Goal: Find specific page/section: Find specific page/section

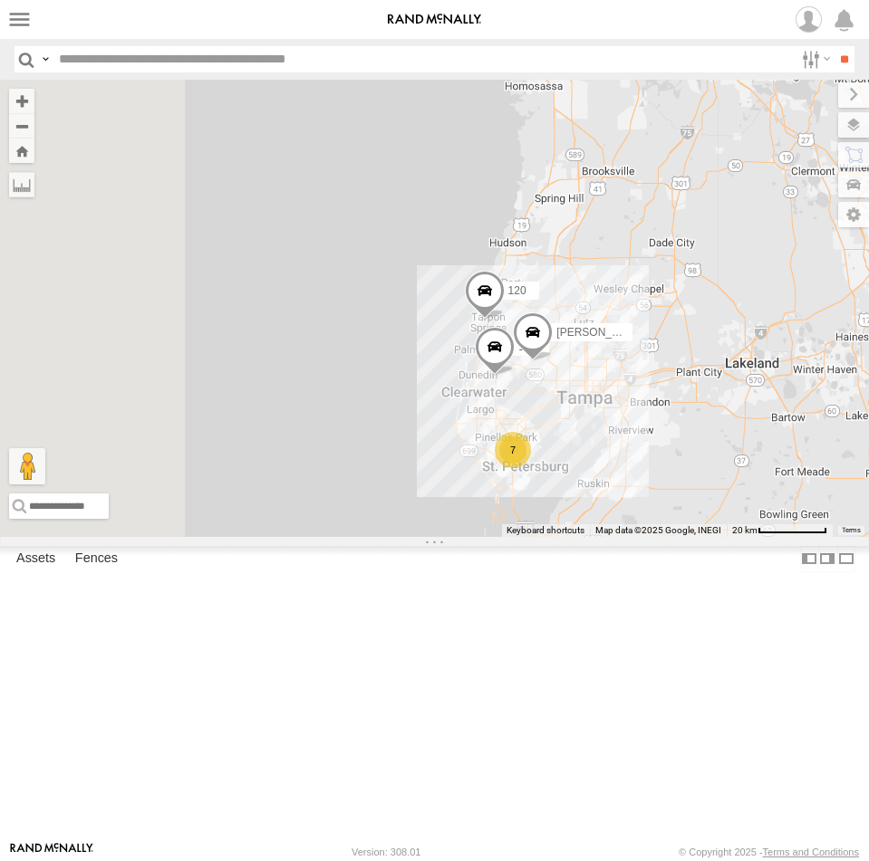
drag, startPoint x: 552, startPoint y: 371, endPoint x: 854, endPoint y: 447, distance: 311.9
click at [856, 457] on div "Unused Tracker [PERSON_NAME] [PERSON_NAME] [PERSON_NAME] 124 120 7 176 [PERSON_…" at bounding box center [434, 308] width 869 height 457
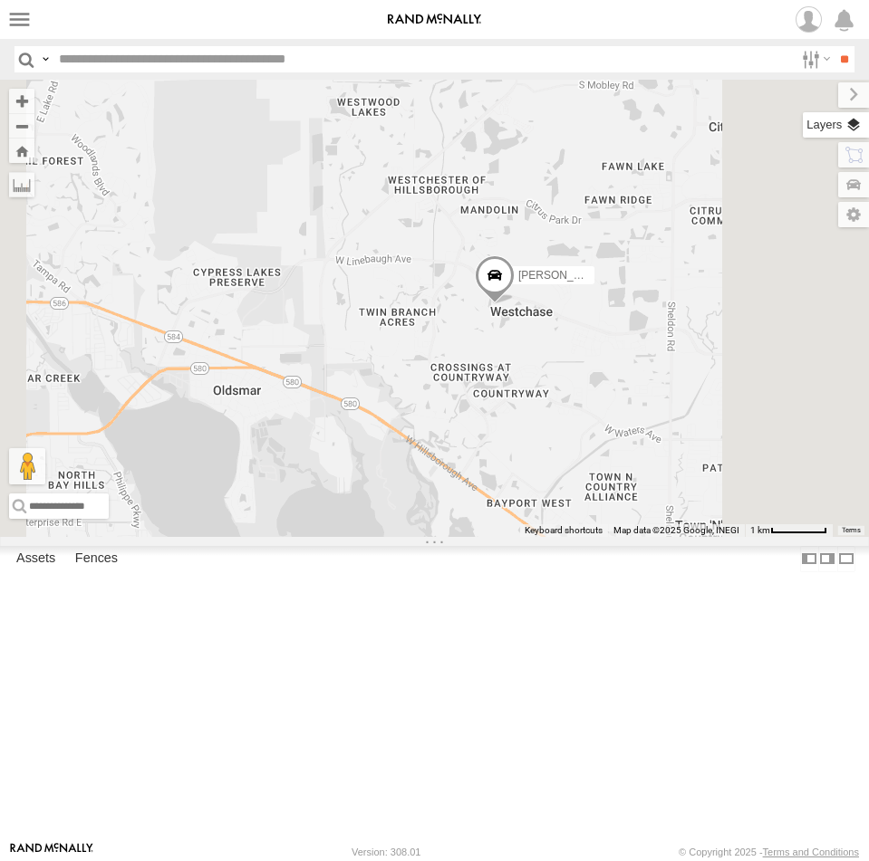
click at [862, 120] on label at bounding box center [835, 124] width 66 height 25
click at [0, 0] on span "Basemaps" at bounding box center [0, 0] width 0 height 0
click at [0, 0] on span "Satellite + Roadmap" at bounding box center [0, 0] width 0 height 0
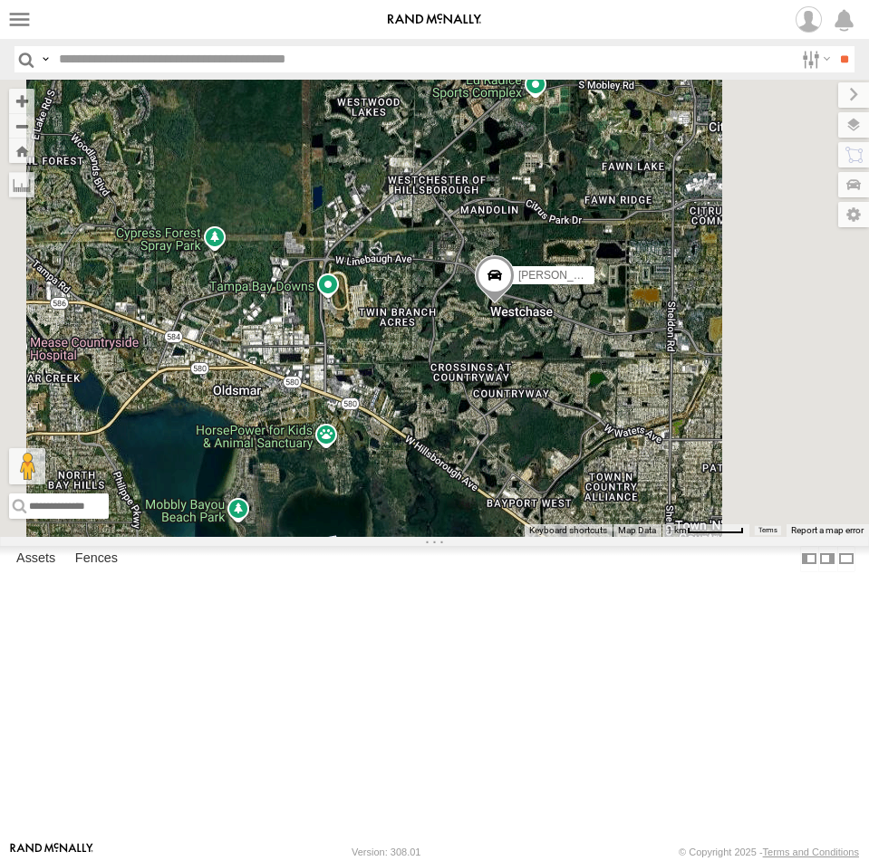
click at [0, 0] on span "Satellite" at bounding box center [0, 0] width 0 height 0
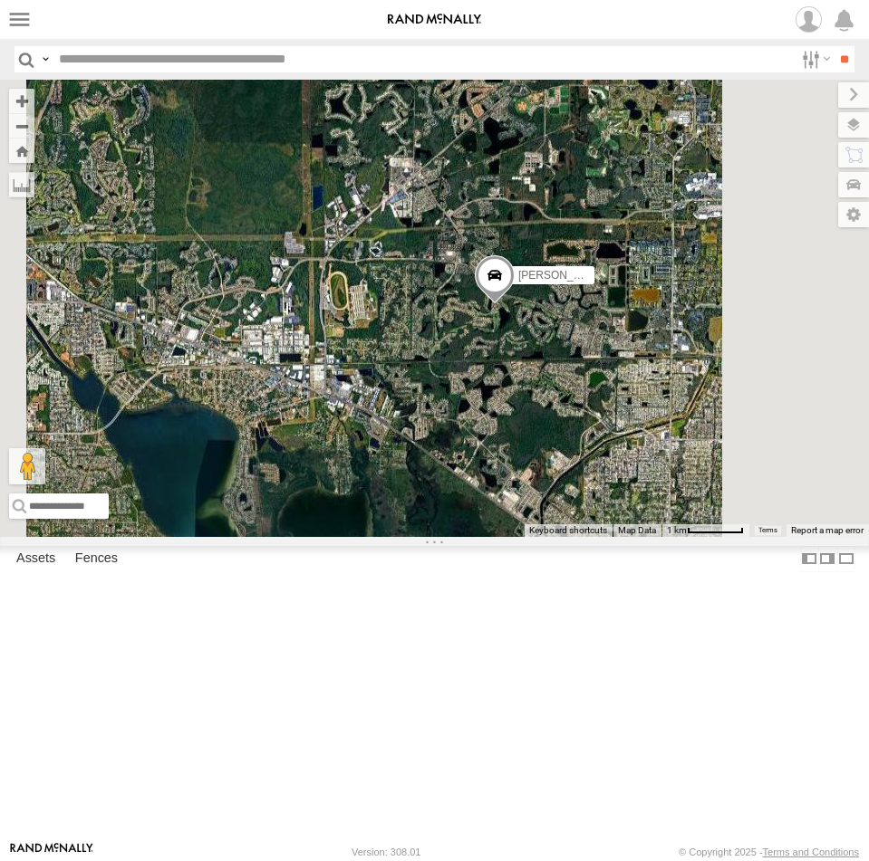
click at [0, 0] on span "Satellite + Roadmap" at bounding box center [0, 0] width 0 height 0
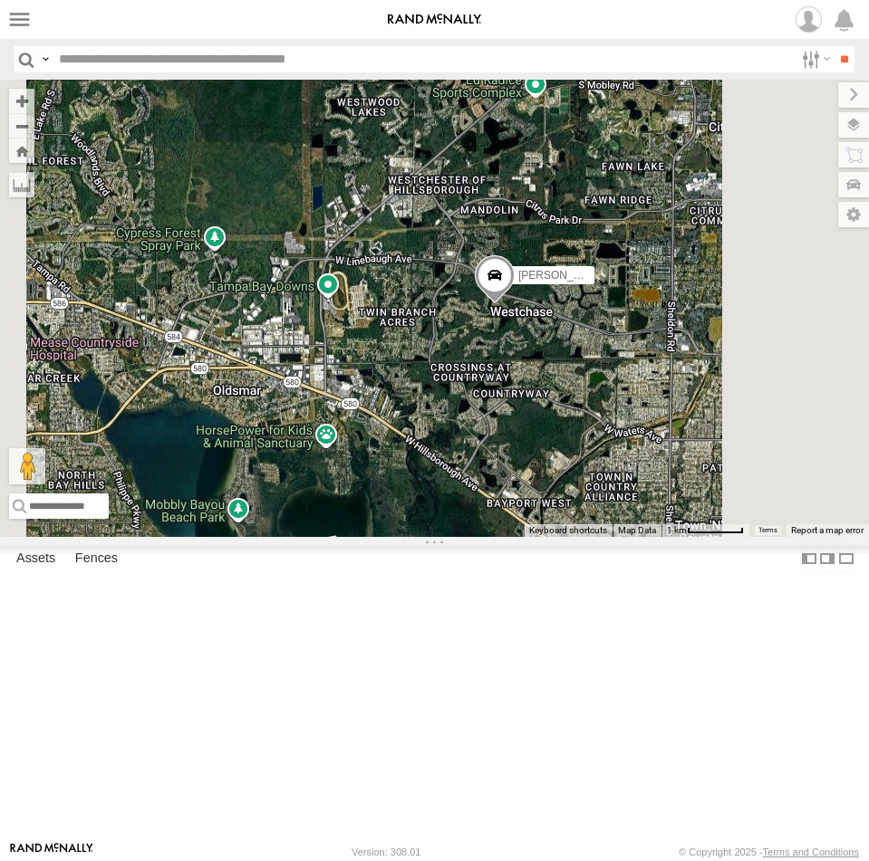
click at [0, 0] on span "Overlays" at bounding box center [0, 0] width 0 height 0
click at [0, 0] on span "Traffic" at bounding box center [0, 0] width 0 height 0
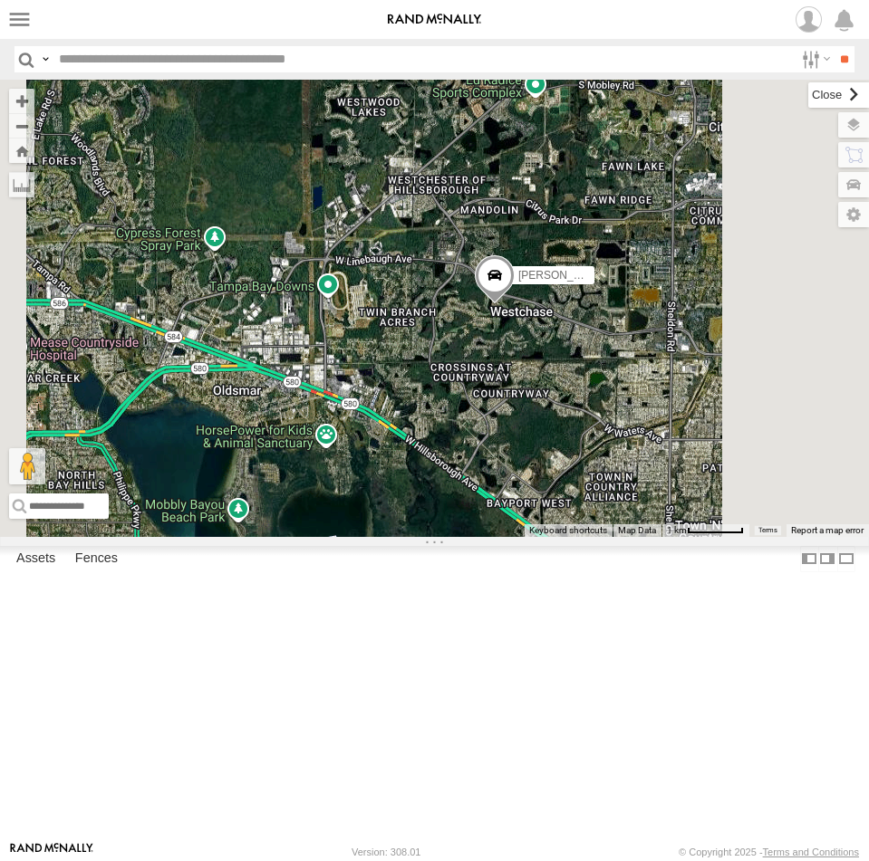
click at [808, 92] on label at bounding box center [838, 94] width 61 height 25
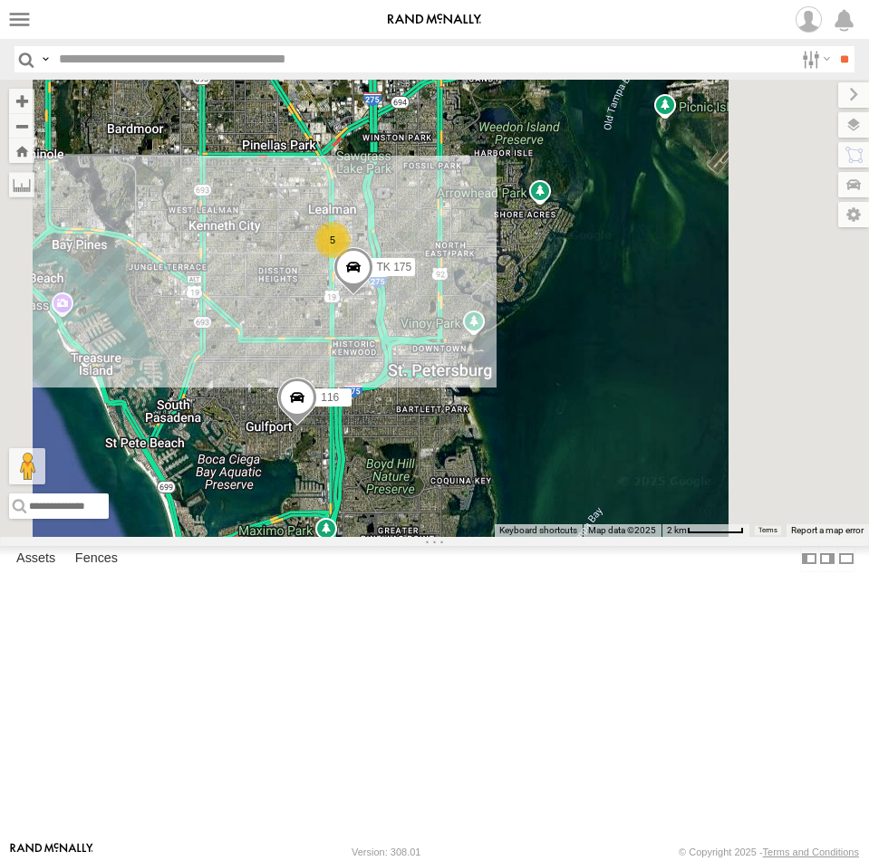
drag, startPoint x: 636, startPoint y: 432, endPoint x: 444, endPoint y: 380, distance: 198.8
click at [431, 379] on main "← Move left → Move right ↑ Move up ↓ Move down + Zoom in - Zoom out Home Jump l…" at bounding box center [434, 461] width 869 height 762
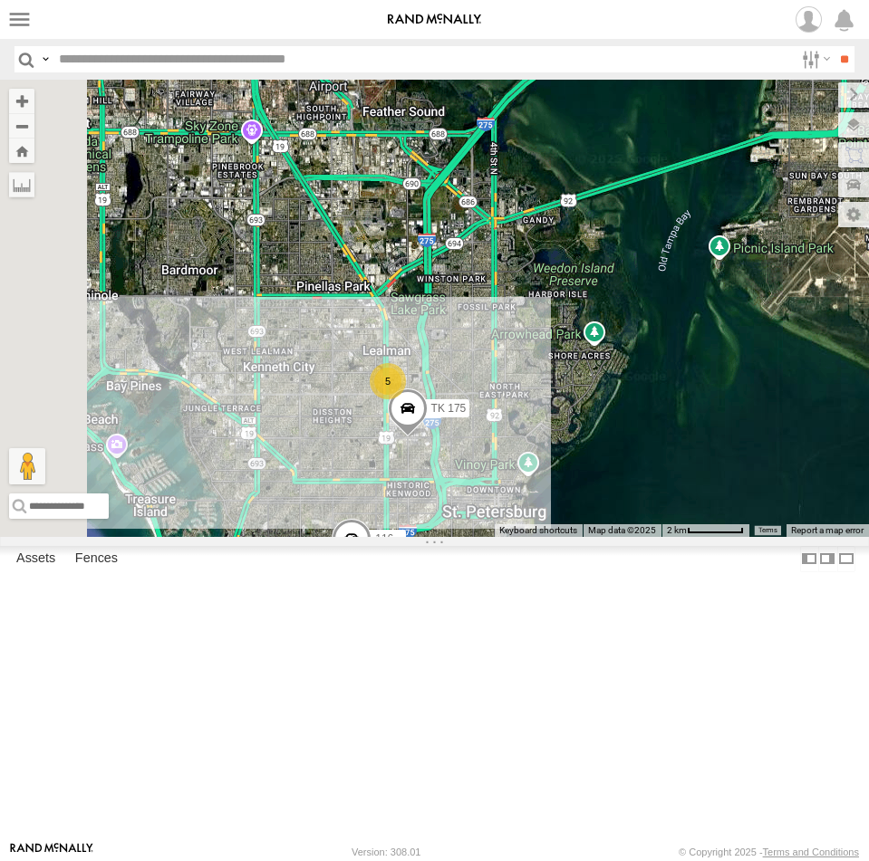
drag, startPoint x: 674, startPoint y: 427, endPoint x: 780, endPoint y: 533, distance: 150.5
click at [827, 537] on div "Unused Tracker [PERSON_NAME] [PERSON_NAME] [PERSON_NAME] 124 120 176 [PERSON_NA…" at bounding box center [434, 308] width 869 height 457
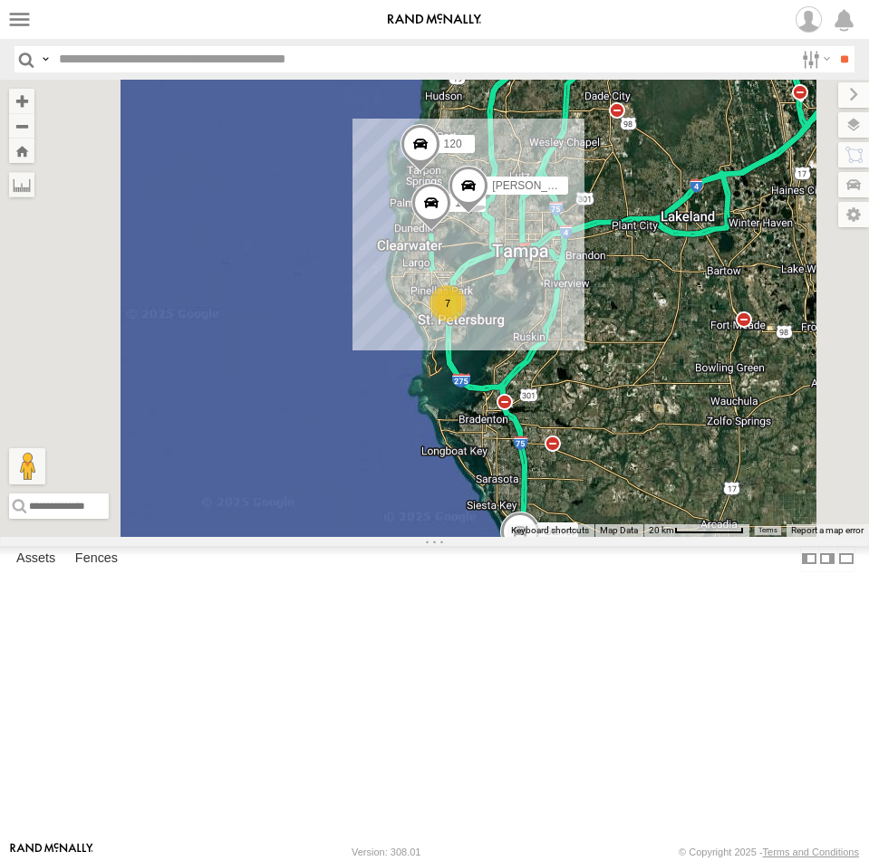
drag, startPoint x: 749, startPoint y: 499, endPoint x: 737, endPoint y: 464, distance: 37.2
click at [737, 468] on div "Unused Tracker [PERSON_NAME] [PERSON_NAME] [PERSON_NAME] 124 120 176 [PERSON_NA…" at bounding box center [434, 308] width 869 height 457
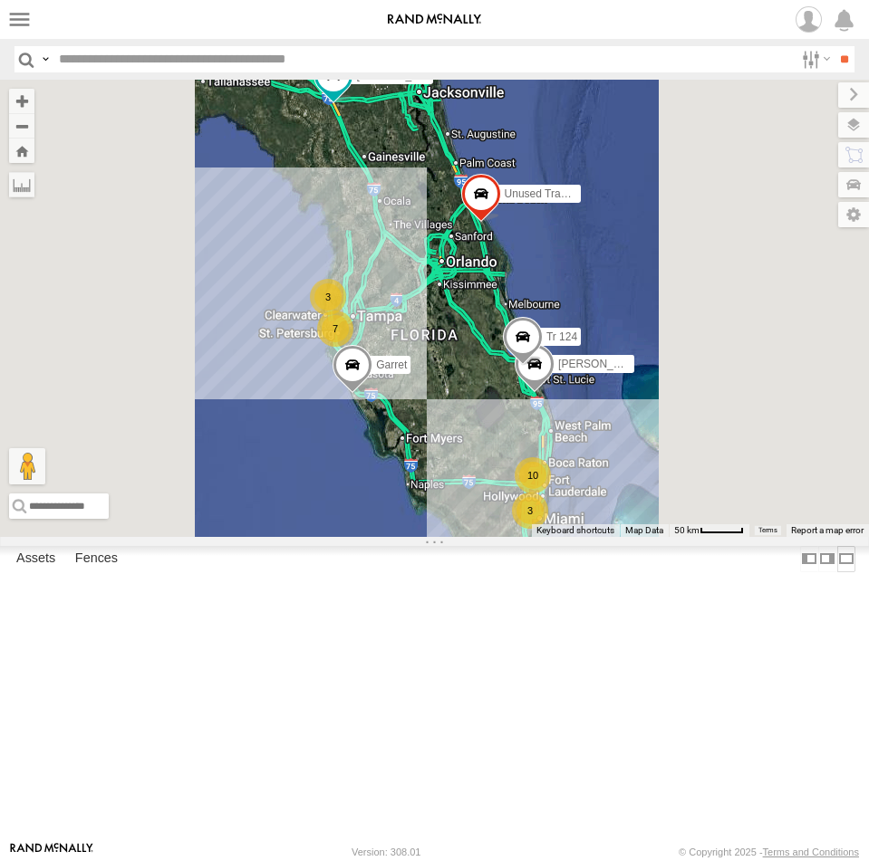
click at [837, 572] on label at bounding box center [846, 559] width 18 height 26
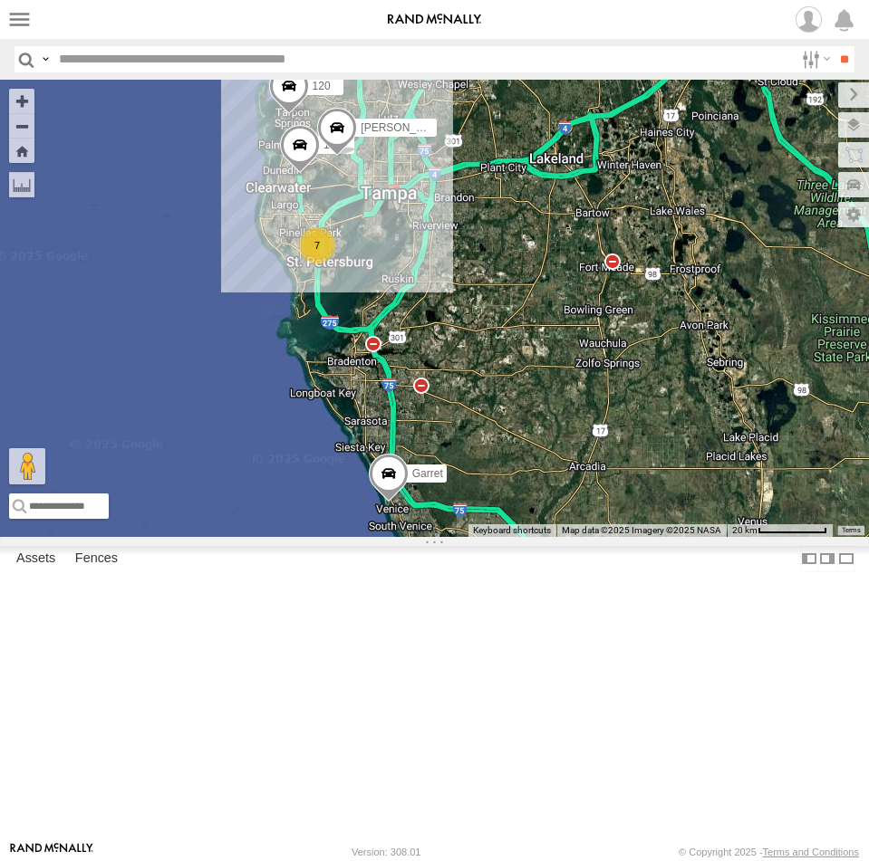
drag, startPoint x: 485, startPoint y: 421, endPoint x: 509, endPoint y: 457, distance: 43.2
click at [604, 512] on div "Unused Tracker [PERSON_NAME] [PERSON_NAME] [PERSON_NAME] 124 120 7 176 [PERSON_…" at bounding box center [434, 308] width 869 height 457
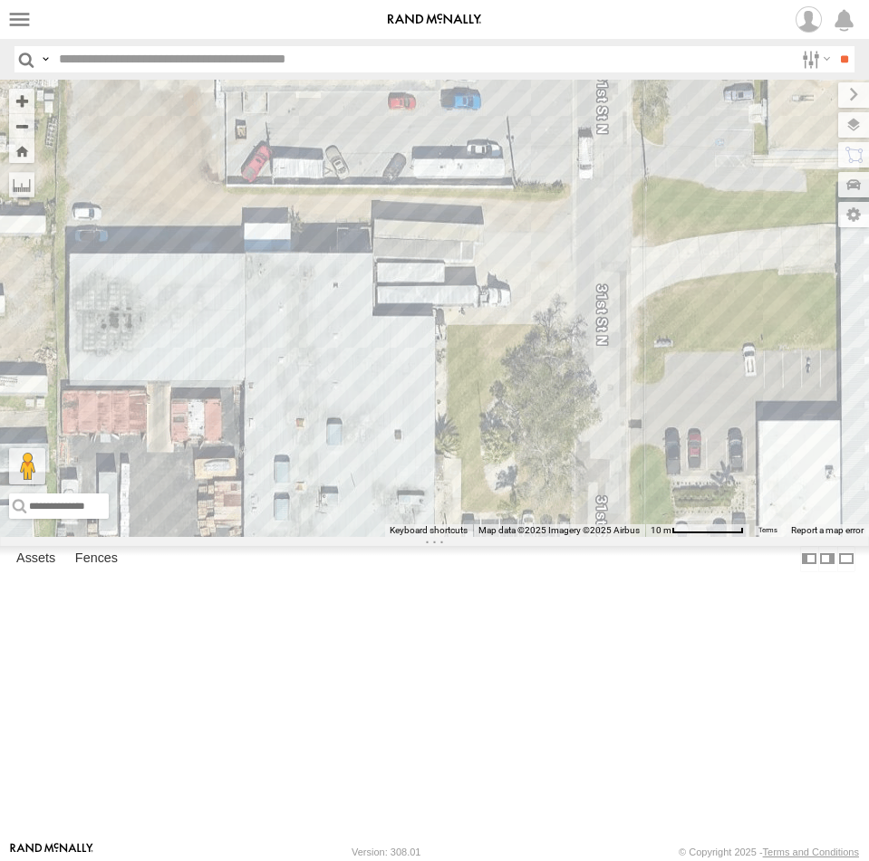
drag, startPoint x: 404, startPoint y: 376, endPoint x: 478, endPoint y: 259, distance: 138.4
click at [479, 260] on div "Unused Tracker Steve Saumell Garret Hunter Schoch Tr 124 120 176 Avery TK 175 1…" at bounding box center [434, 308] width 869 height 457
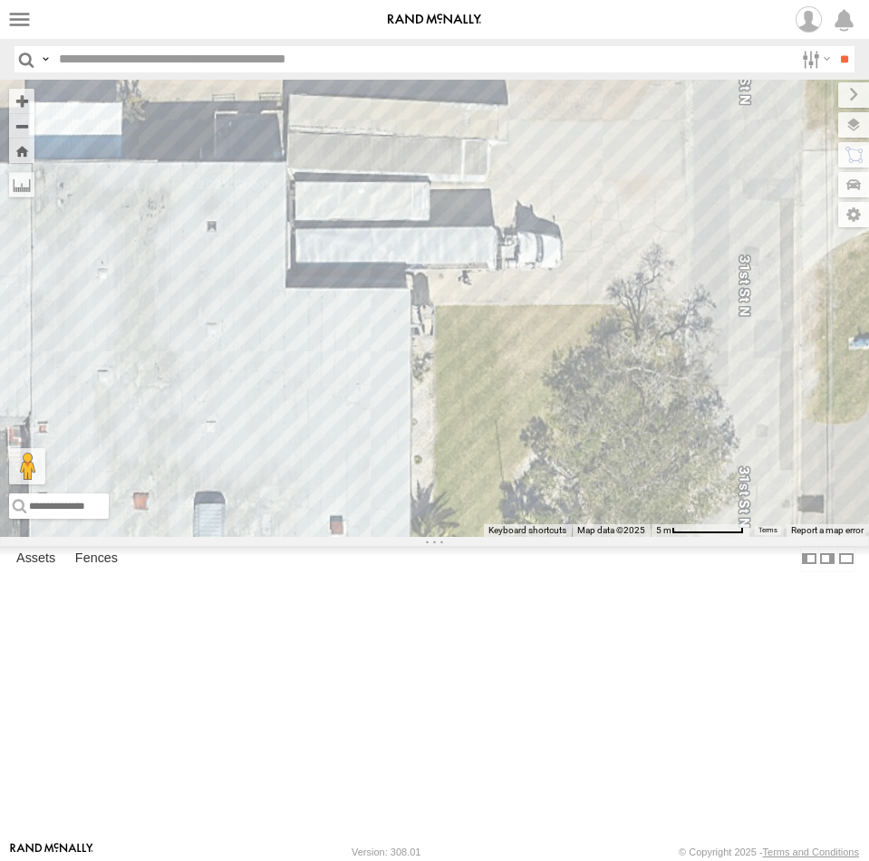
click at [506, 434] on div "Unused Tracker Steve Saumell Garret Hunter Schoch Tr 124 120 176 Avery TK 175 1…" at bounding box center [434, 308] width 869 height 457
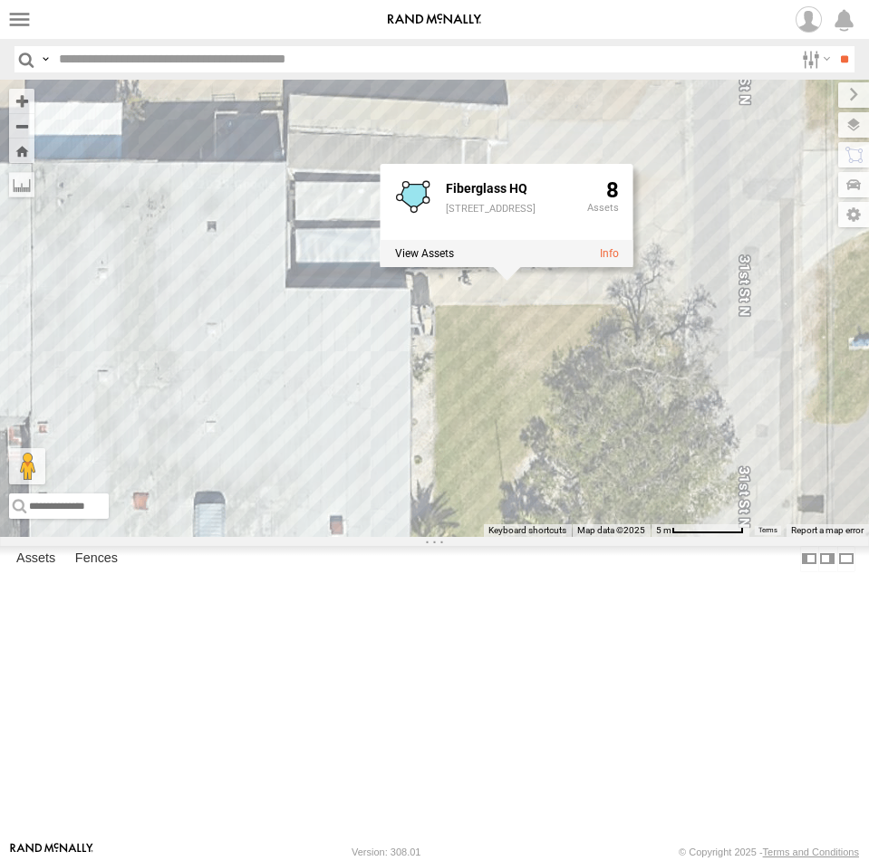
click at [465, 466] on div "Unused Tracker Steve Saumell Garret Hunter Schoch Tr 124 120 176 Avery TK 175 1…" at bounding box center [434, 308] width 869 height 457
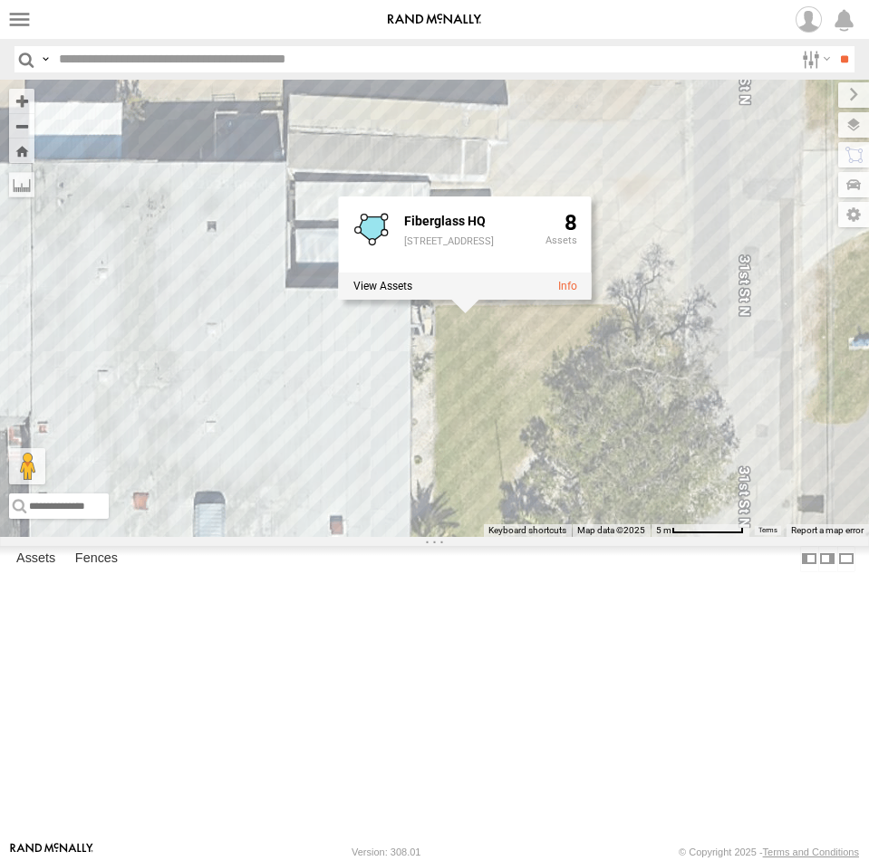
click at [734, 311] on div "Unused Tracker Steve Saumell Garret Hunter Schoch Tr 124 120 176 Avery TK 175 1…" at bounding box center [434, 308] width 869 height 457
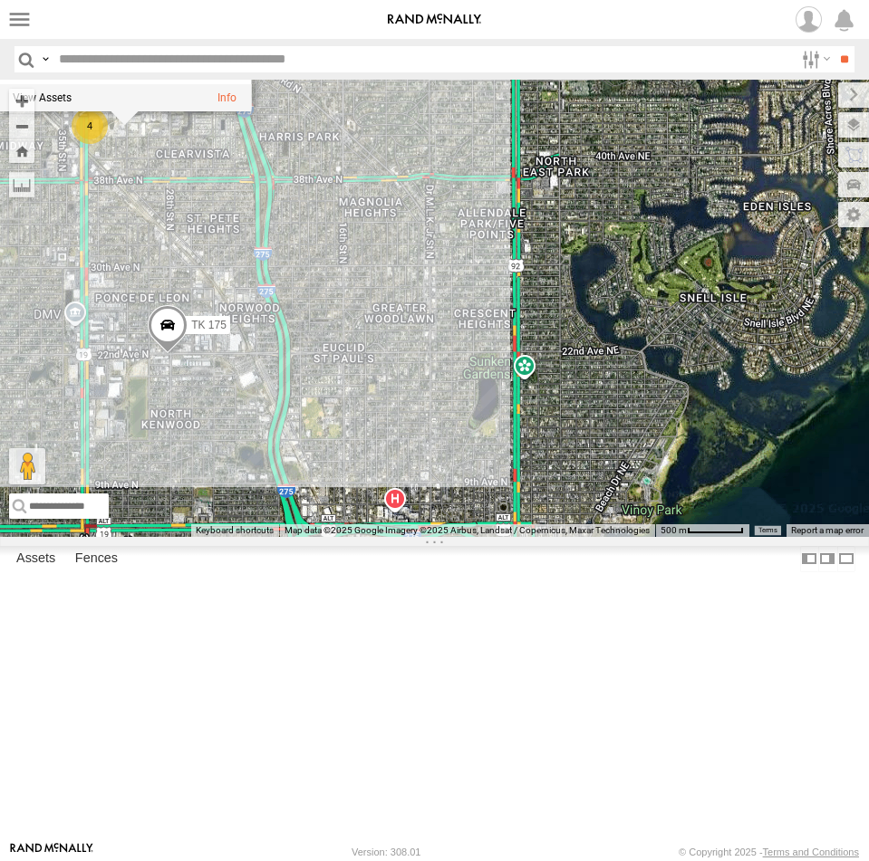
click at [227, 537] on div "Unused Tracker Steve Saumell Garret Hunter Schoch Tr 124 120 176 Avery TK 175 1…" at bounding box center [434, 308] width 869 height 457
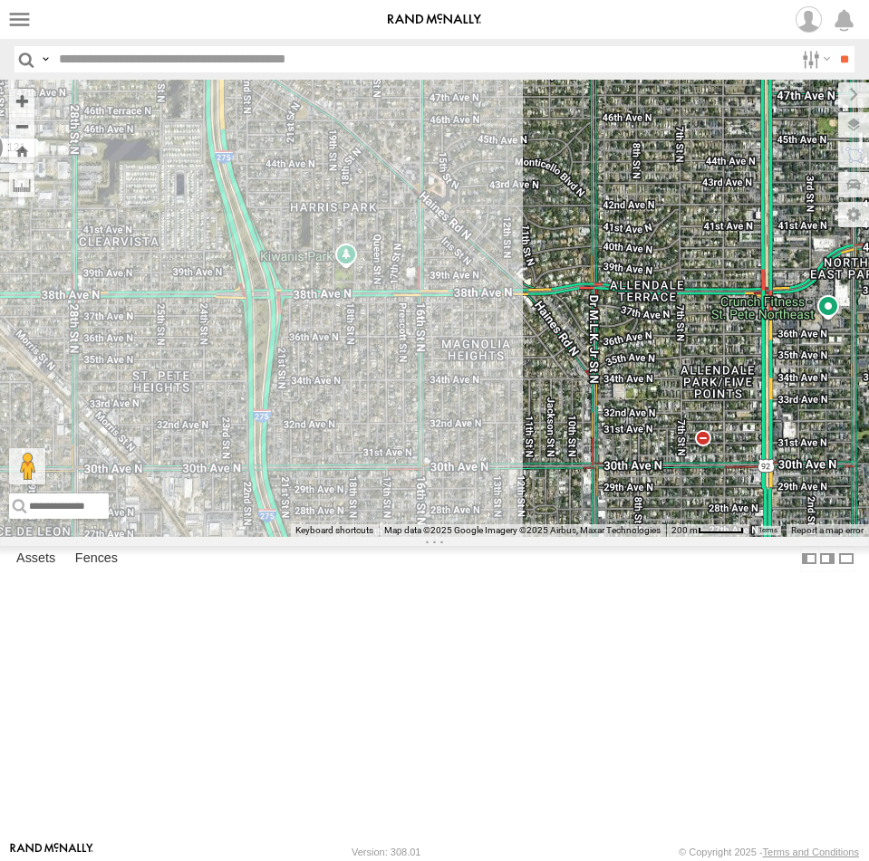
click at [615, 537] on div "Unused Tracker Steve Saumell Garret Hunter Schoch Tr 124 120 176 Avery TK 175 1…" at bounding box center [434, 308] width 869 height 457
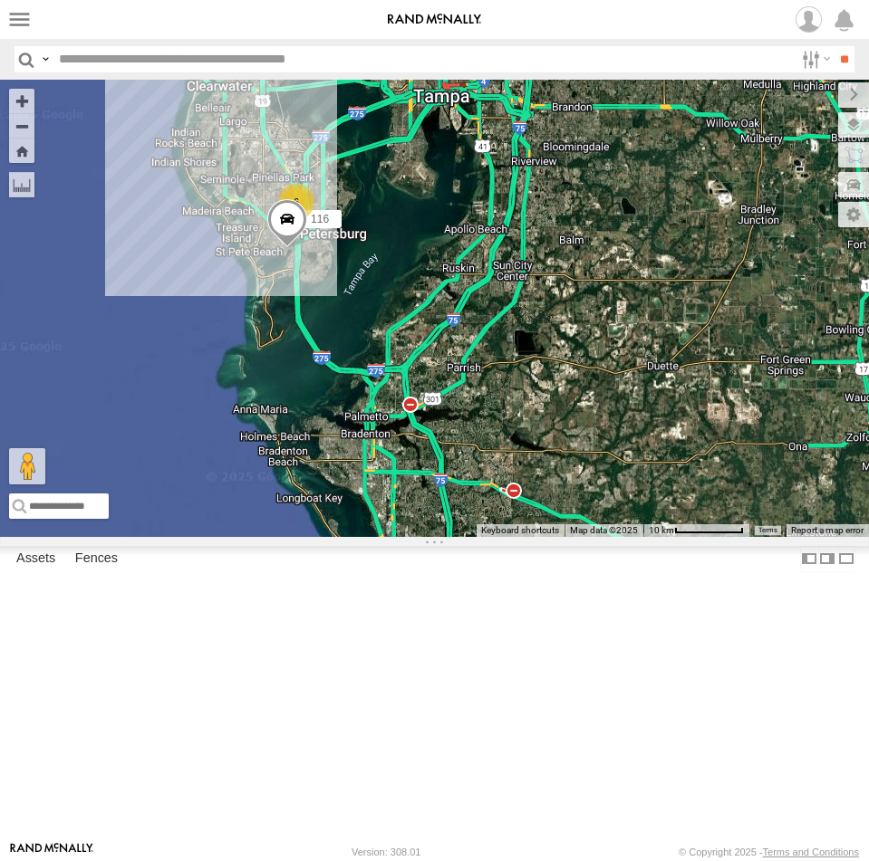
drag, startPoint x: 358, startPoint y: 338, endPoint x: 497, endPoint y: 453, distance: 180.8
click at [497, 453] on div "Unused Tracker Steve Saumell Garret Hunter Schoch Tr 124 120 176 Avery 116 6" at bounding box center [434, 308] width 869 height 457
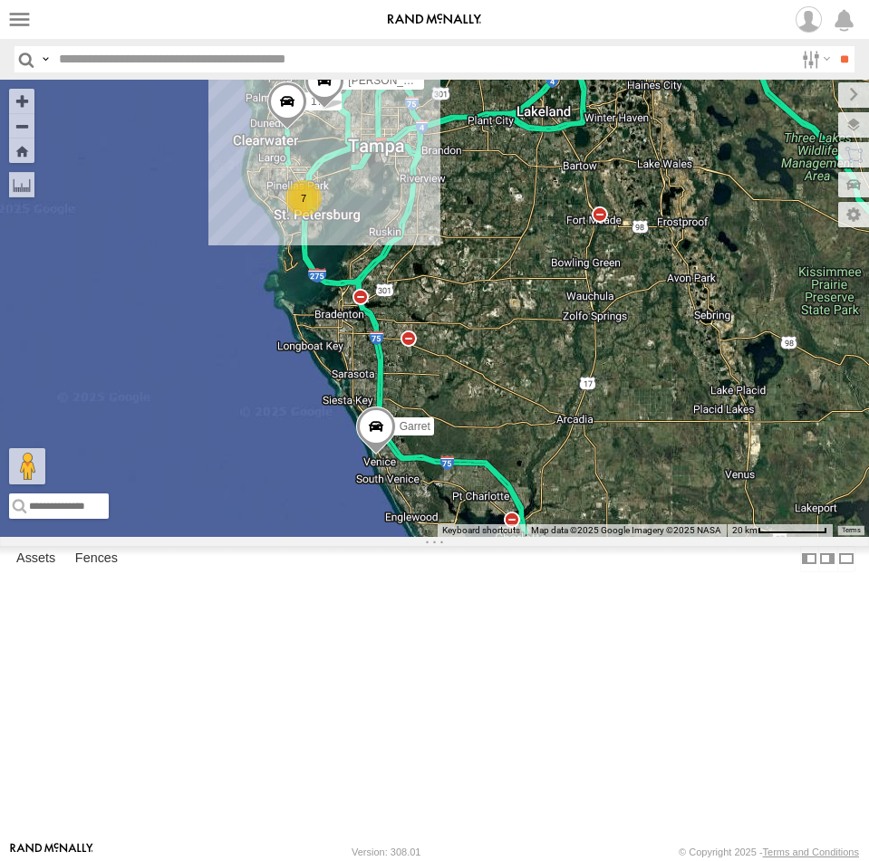
drag, startPoint x: 579, startPoint y: 556, endPoint x: 415, endPoint y: 434, distance: 204.5
click at [415, 434] on div "Unused Tracker [PERSON_NAME] [PERSON_NAME] [PERSON_NAME] 124 120 176 [PERSON_NA…" at bounding box center [434, 308] width 869 height 457
